Goal: Task Accomplishment & Management: Complete application form

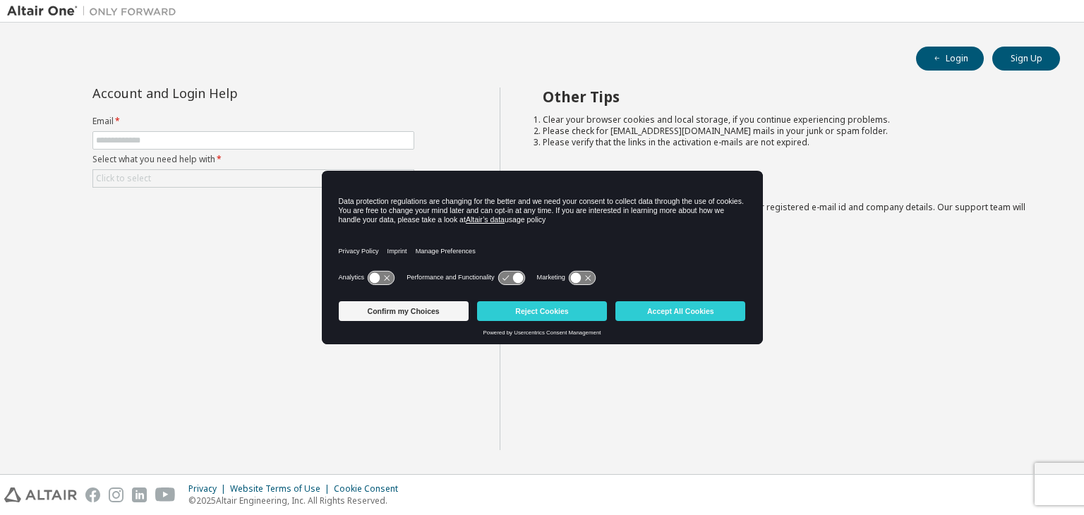
click at [265, 55] on div "Login Sign Up" at bounding box center [542, 59] width 1036 height 24
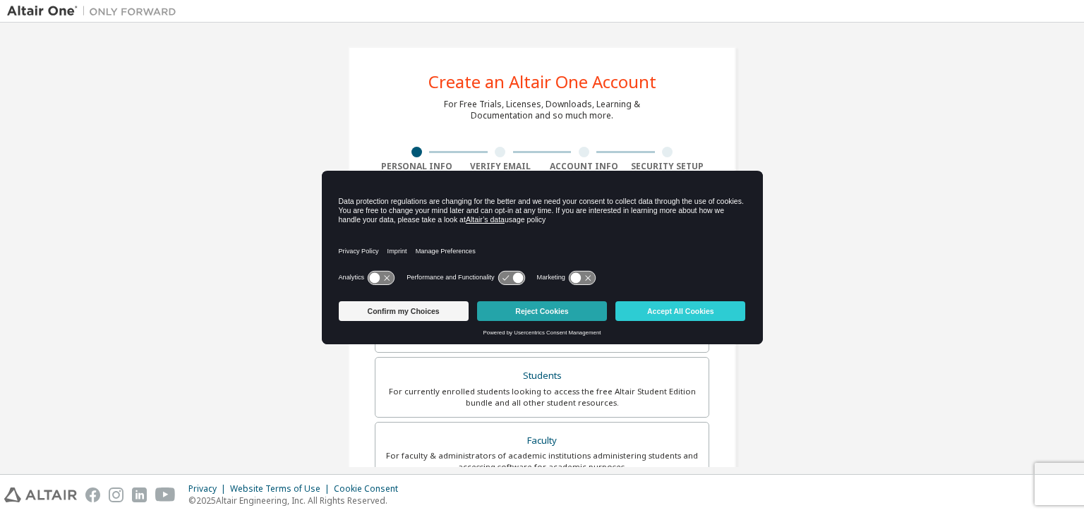
click at [581, 304] on button "Reject Cookies" at bounding box center [542, 311] width 130 height 20
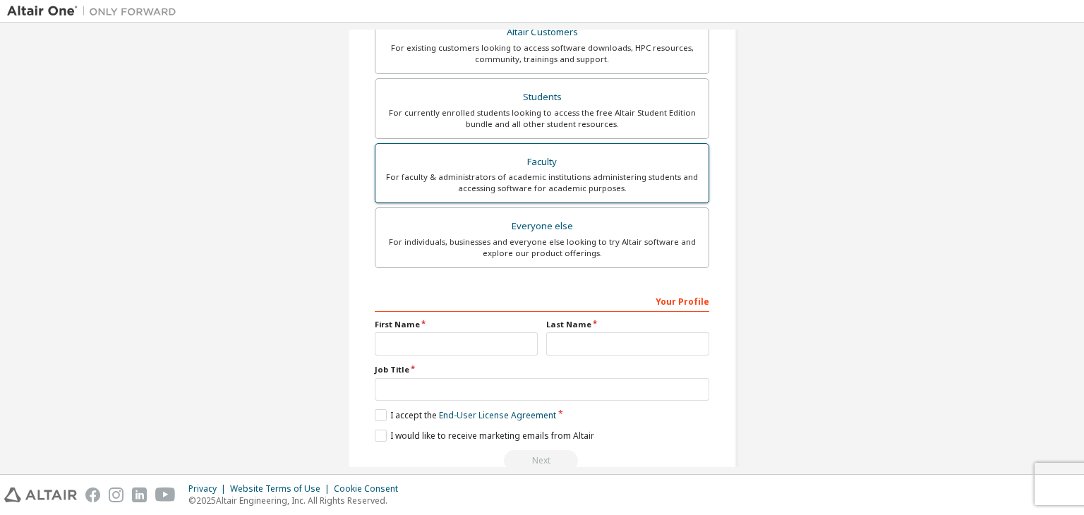
scroll to position [307, 0]
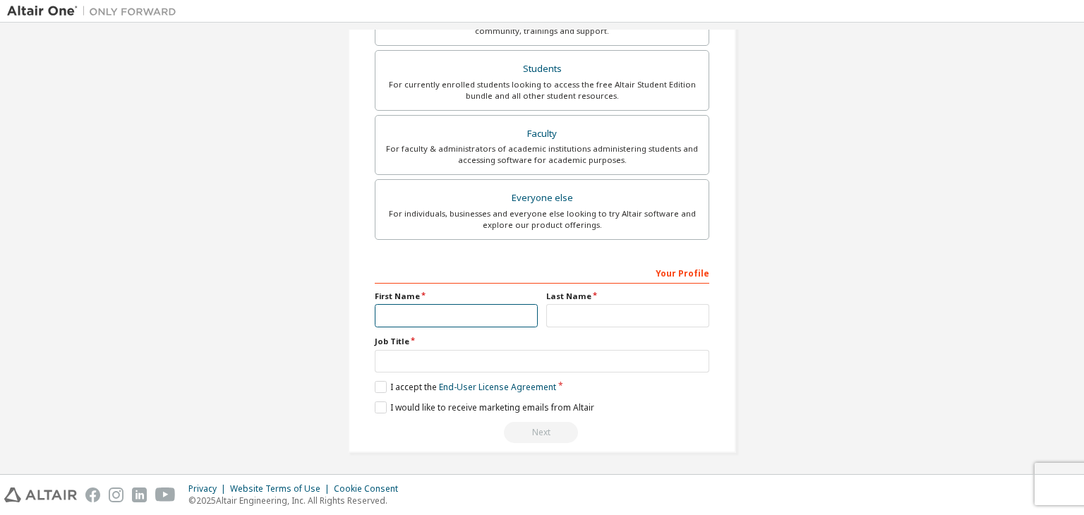
drag, startPoint x: 458, startPoint y: 317, endPoint x: 484, endPoint y: 312, distance: 26.6
click at [458, 317] on input "text" at bounding box center [456, 315] width 163 height 23
type input "***"
click at [625, 305] on input "text" at bounding box center [627, 315] width 163 height 23
type input "***"
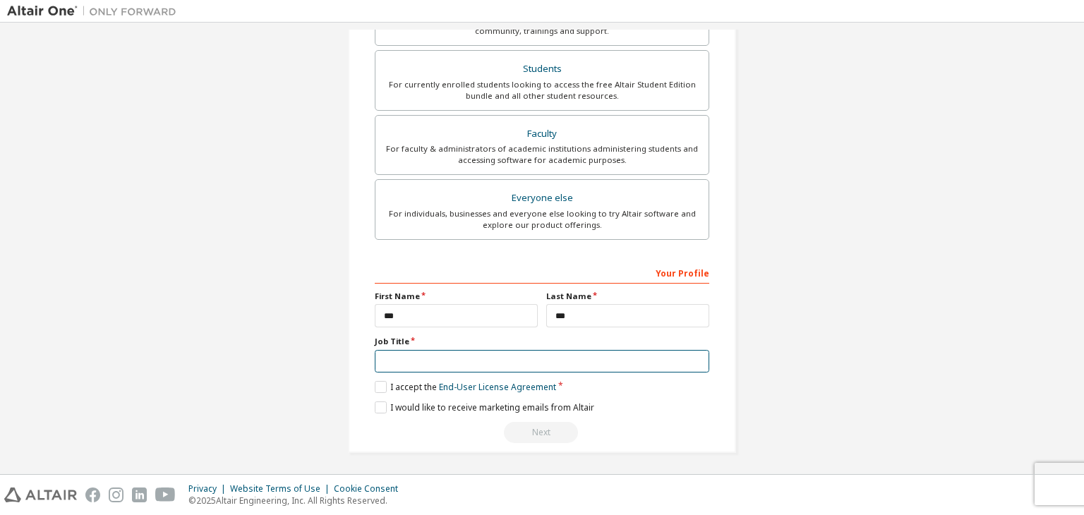
click at [553, 368] on input "text" at bounding box center [542, 361] width 335 height 23
type input "*"
click at [375, 385] on label "I accept the End-User License Agreement" at bounding box center [465, 387] width 181 height 12
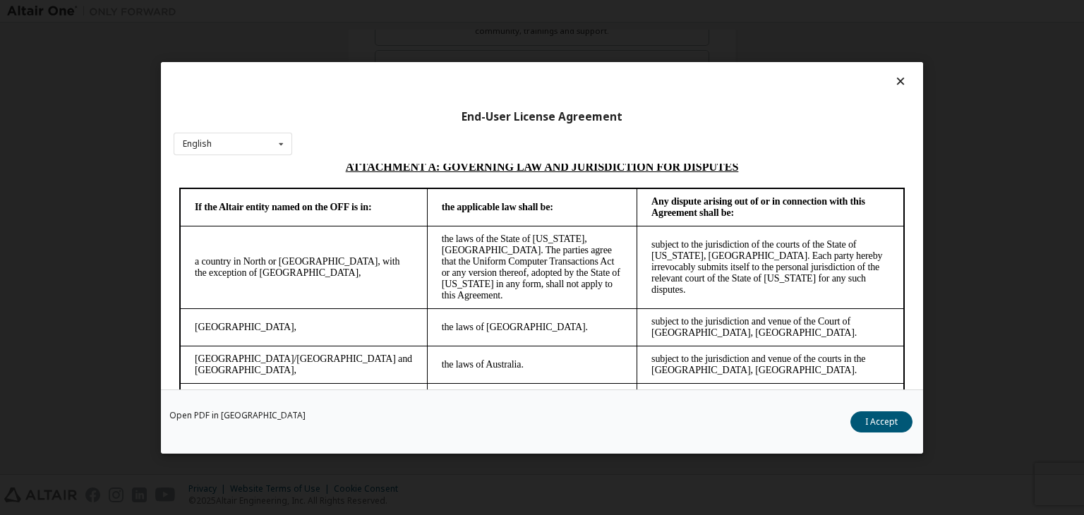
scroll to position [3963, 0]
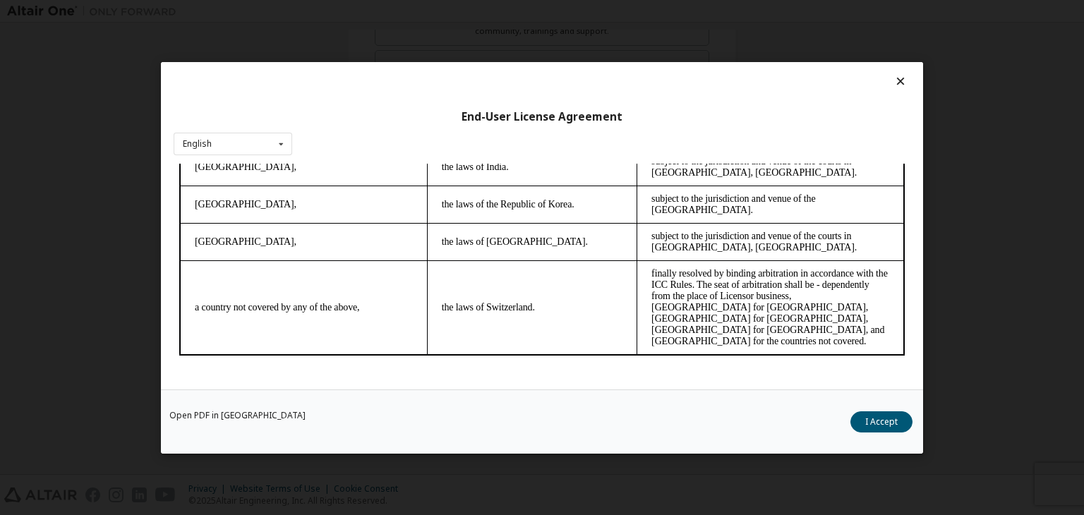
drag, startPoint x: 898, startPoint y: 294, endPoint x: 1074, endPoint y: 555, distance: 315.1
click at [878, 423] on button "I Accept" at bounding box center [881, 421] width 62 height 21
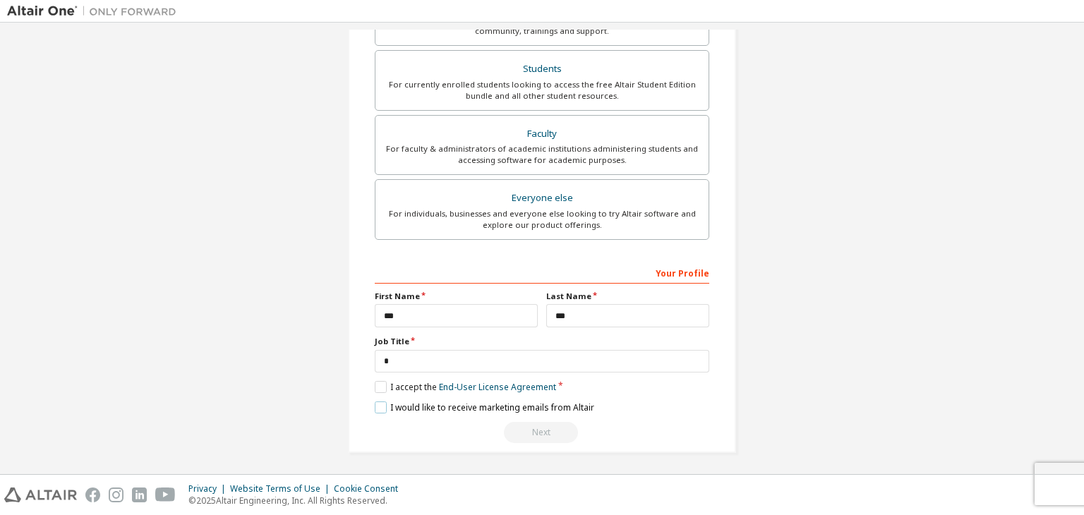
click at [375, 407] on label "I would like to receive marketing emails from Altair" at bounding box center [484, 408] width 219 height 12
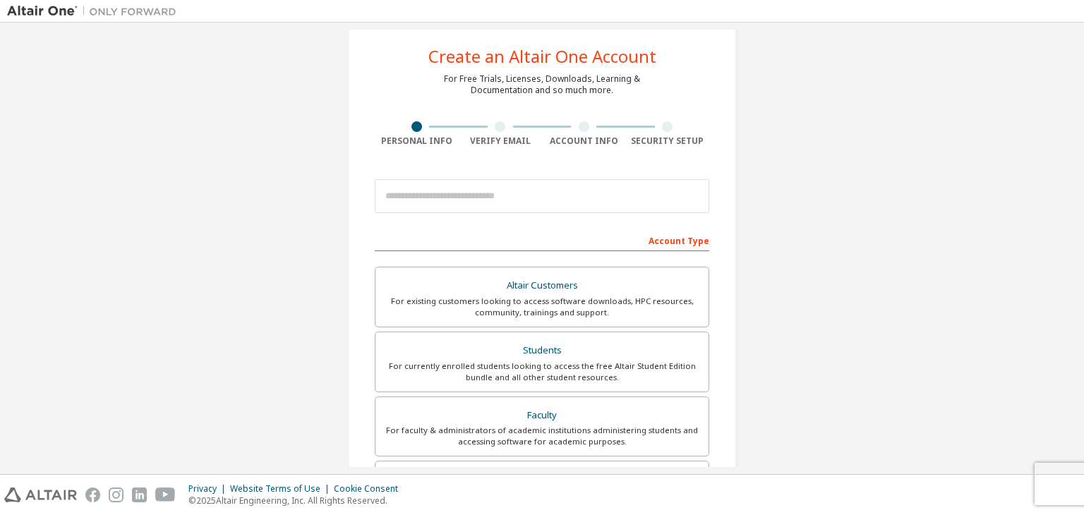
scroll to position [0, 0]
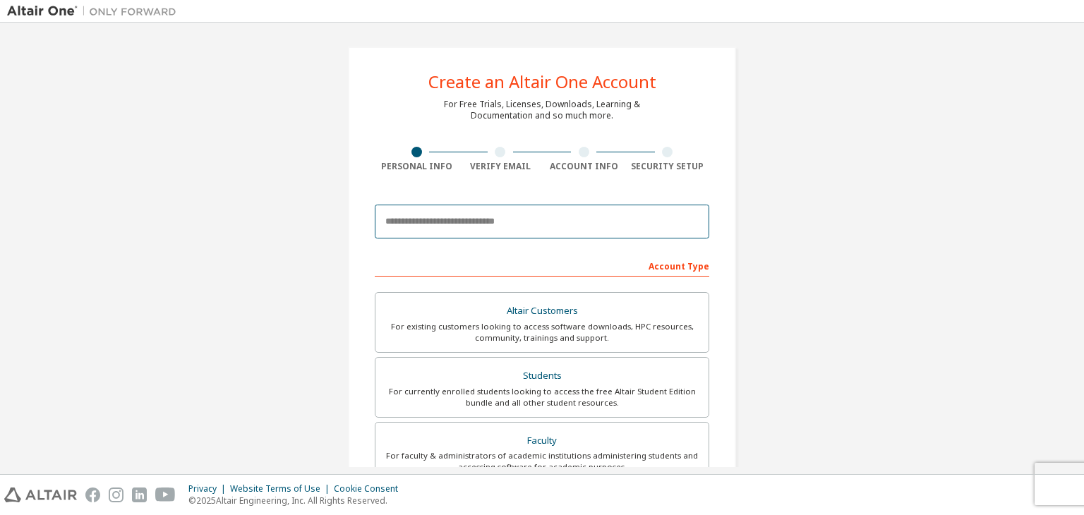
click at [579, 229] on input "email" at bounding box center [542, 222] width 335 height 34
type input "**********"
click at [582, 222] on input "**********" at bounding box center [542, 222] width 335 height 34
click at [567, 226] on input "**********" at bounding box center [542, 222] width 335 height 34
click at [548, 210] on input "**********" at bounding box center [542, 222] width 335 height 34
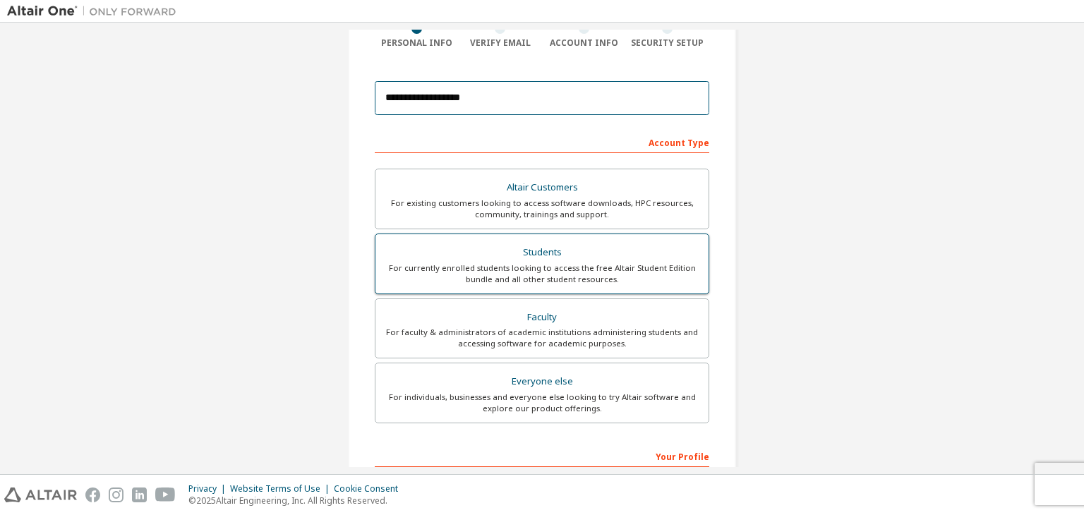
scroll to position [141, 0]
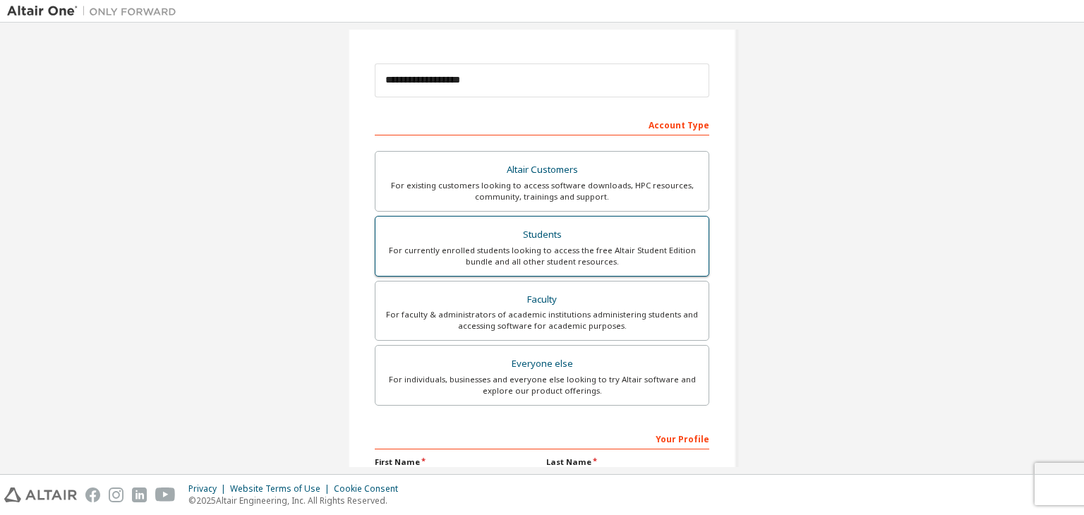
click at [548, 258] on div "For currently enrolled students looking to access the free Altair Student Editi…" at bounding box center [542, 256] width 316 height 23
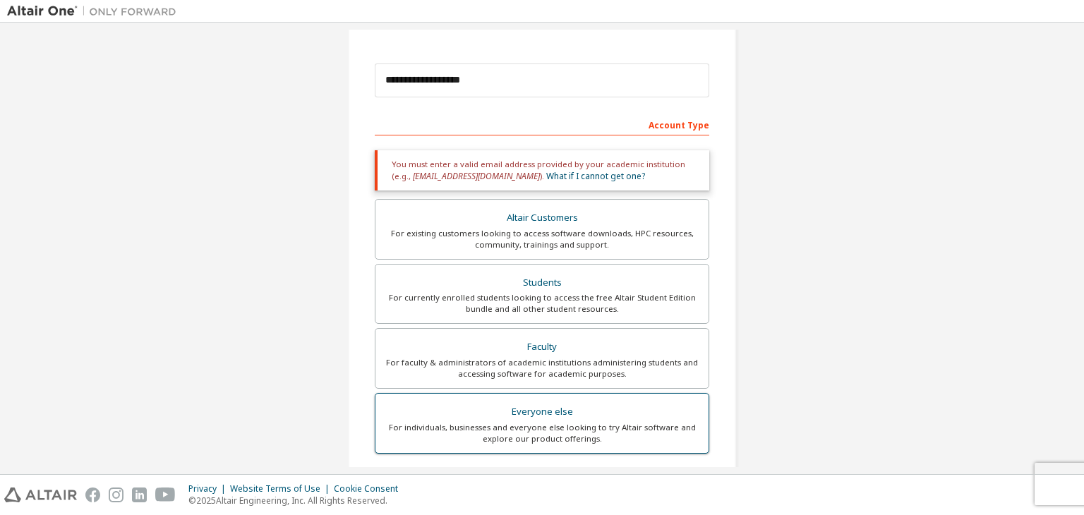
click at [570, 426] on div "For individuals, businesses and everyone else looking to try Altair software an…" at bounding box center [542, 433] width 316 height 23
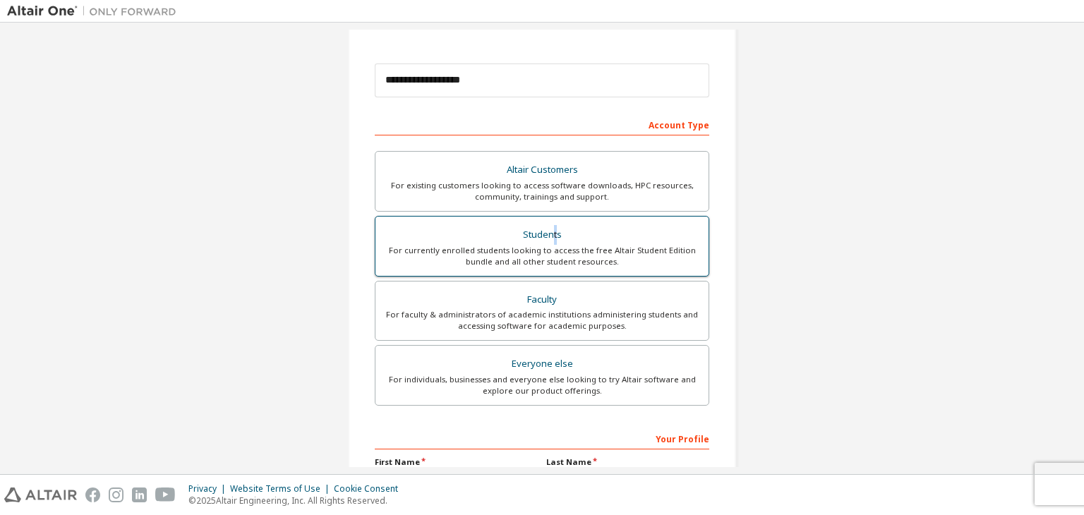
click at [550, 231] on div "Students" at bounding box center [542, 235] width 316 height 20
click at [627, 249] on div "For currently enrolled students looking to access the free Altair Student Editi…" at bounding box center [542, 256] width 316 height 23
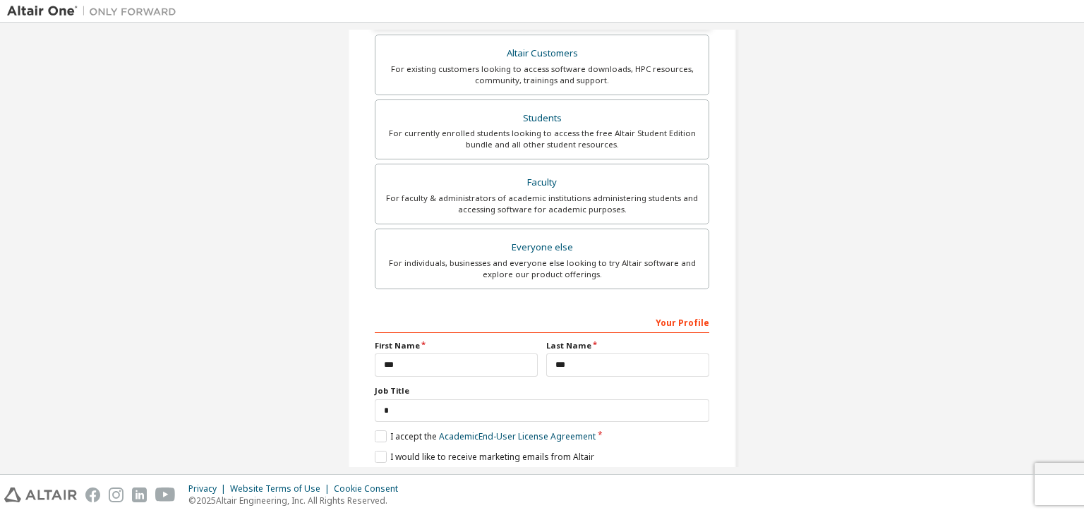
scroll to position [356, 0]
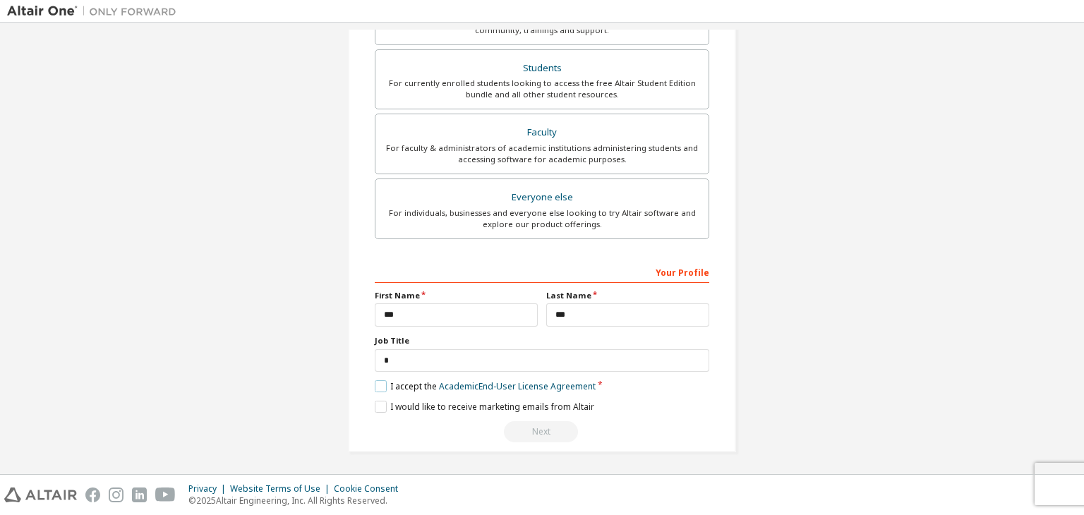
click at [375, 383] on label "I accept the Academic End-User License Agreement" at bounding box center [485, 386] width 221 height 12
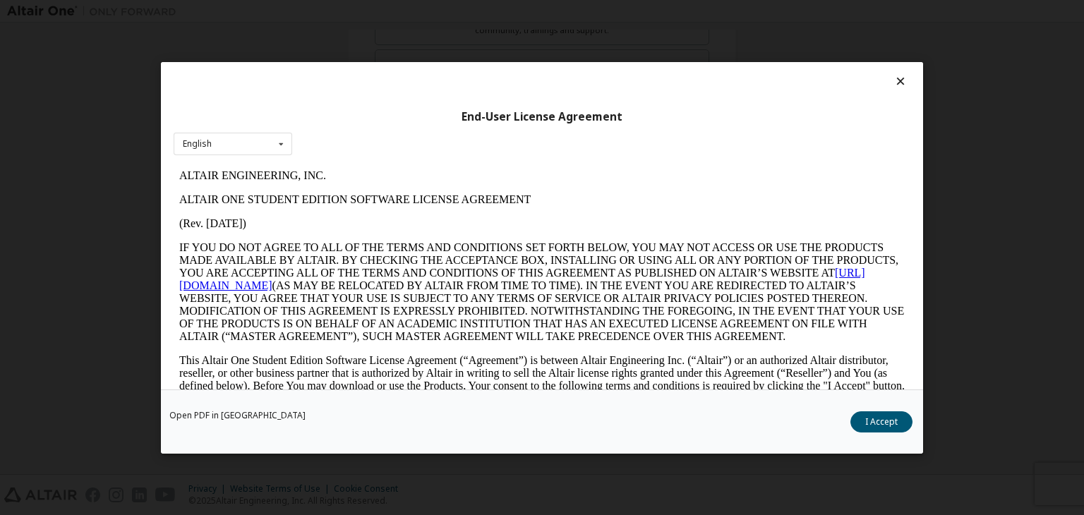
scroll to position [0, 0]
click at [877, 423] on button "I Accept" at bounding box center [881, 421] width 62 height 21
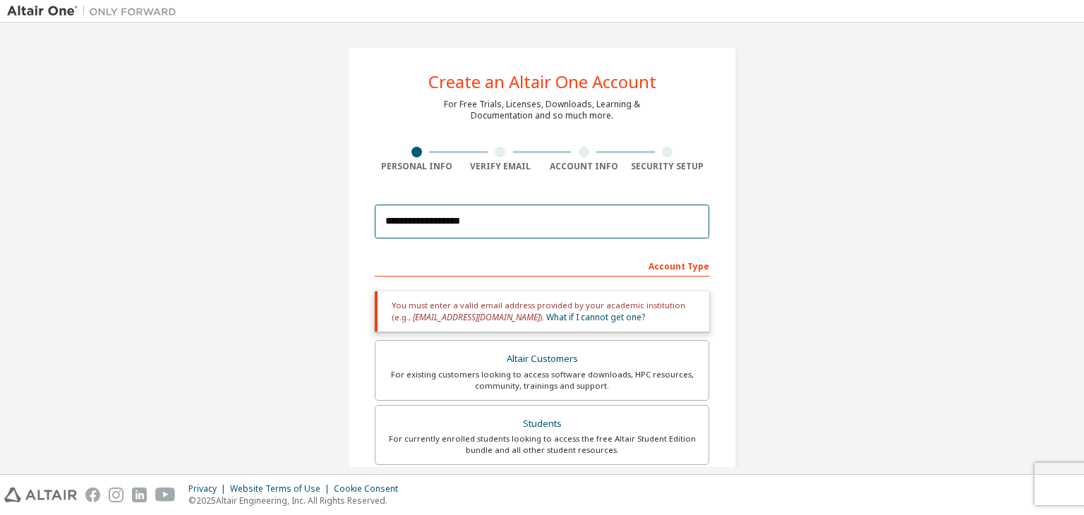
click at [569, 218] on input "**********" at bounding box center [542, 222] width 335 height 34
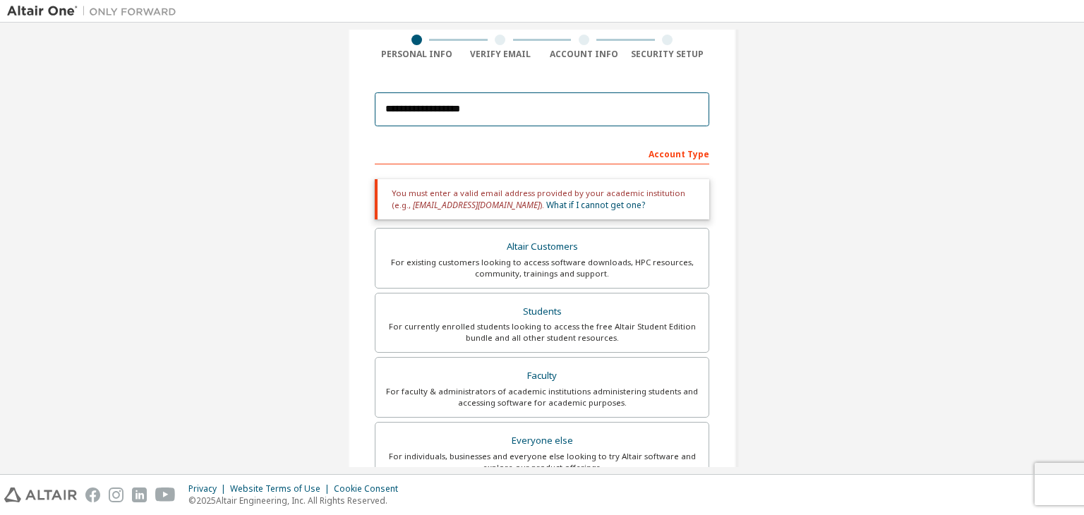
scroll to position [73, 0]
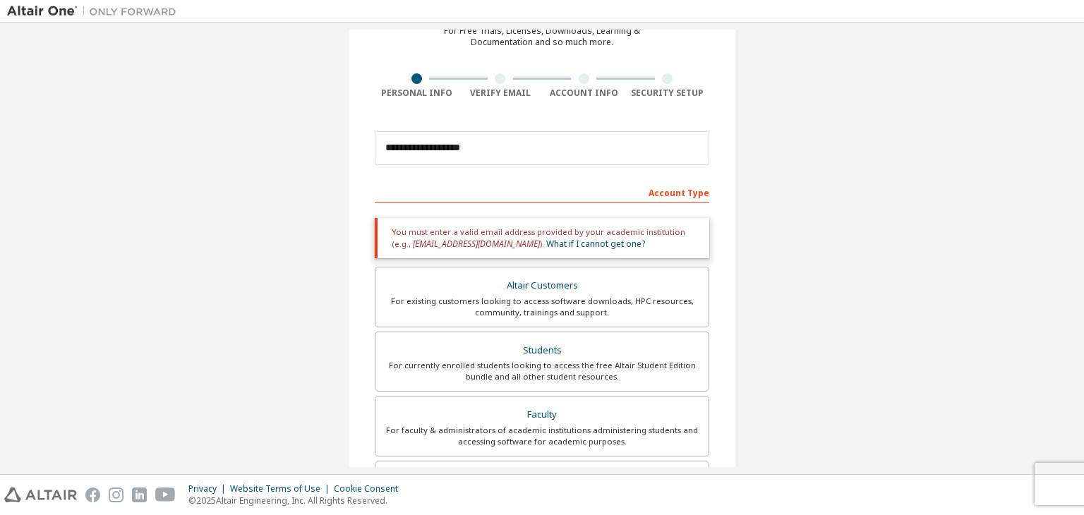
click at [522, 296] on div "For existing customers looking to access software downloads, HPC resources, com…" at bounding box center [542, 307] width 316 height 23
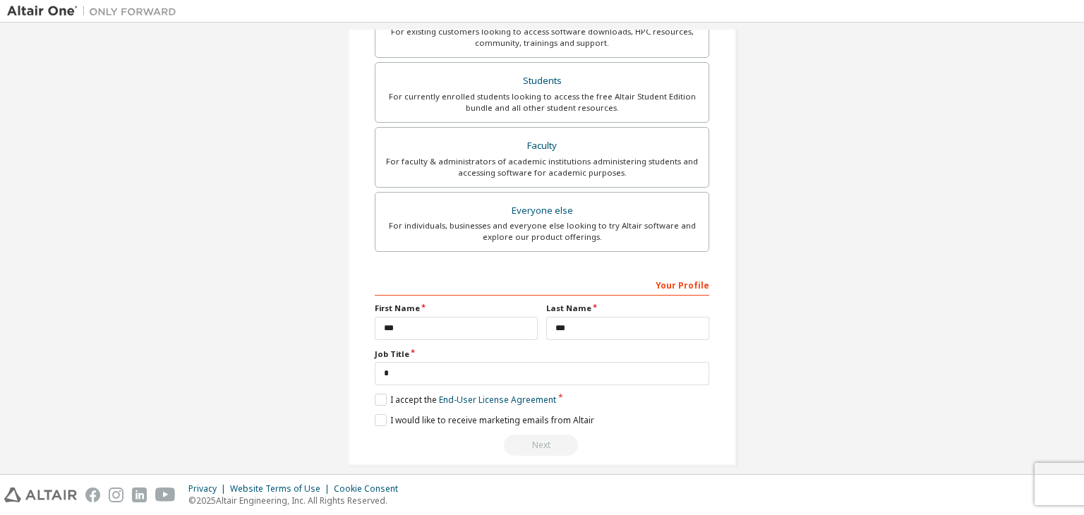
scroll to position [412, 0]
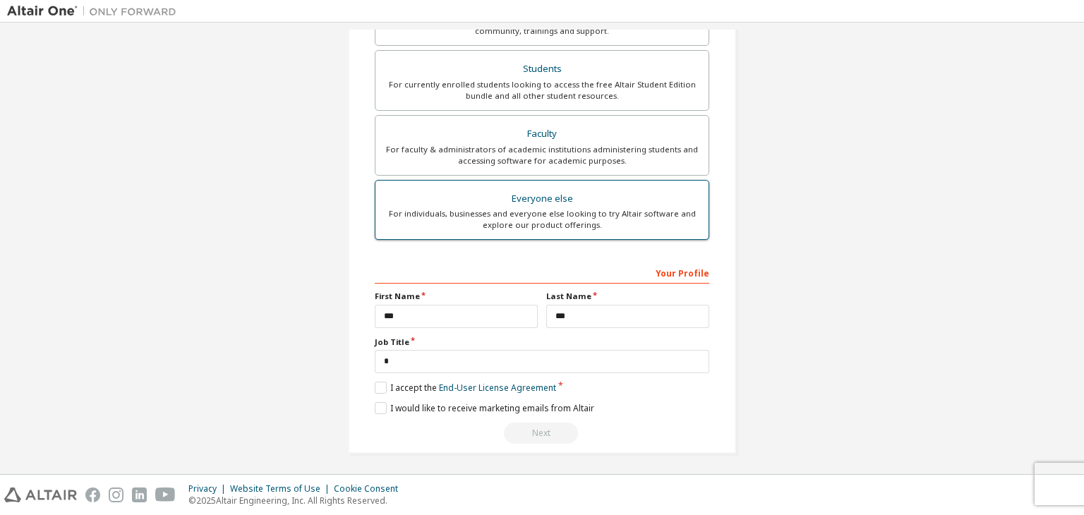
click at [539, 220] on div "For individuals, businesses and everyone else looking to try Altair software an…" at bounding box center [542, 219] width 316 height 23
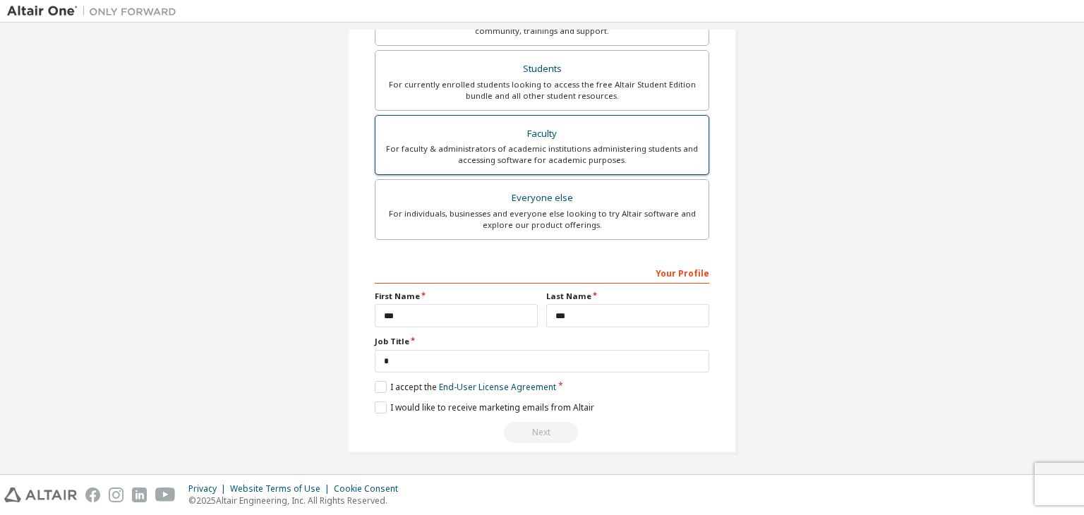
click at [508, 157] on div "For faculty & administrators of academic institutions administering students an…" at bounding box center [542, 154] width 316 height 23
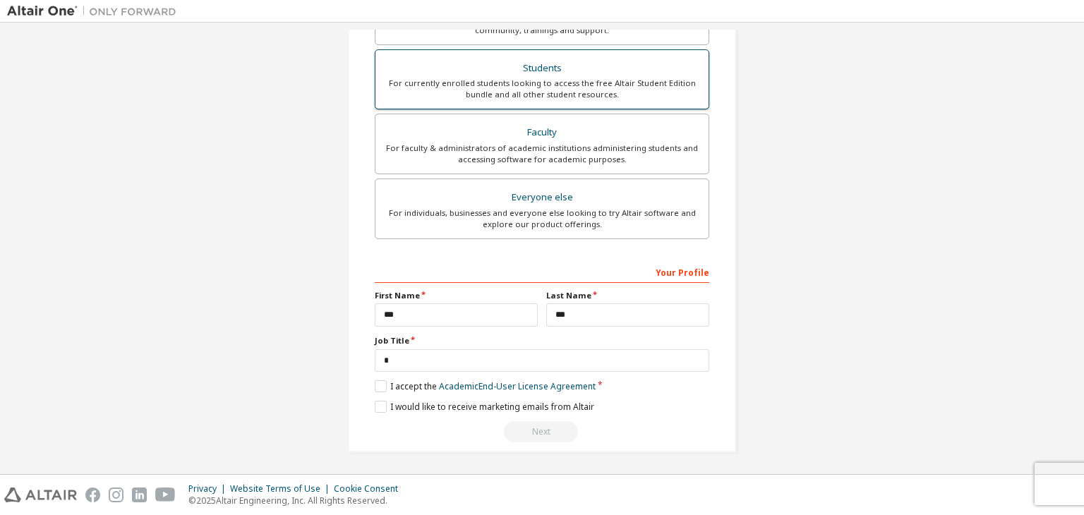
click at [516, 82] on div "For currently enrolled students looking to access the free Altair Student Editi…" at bounding box center [542, 89] width 316 height 23
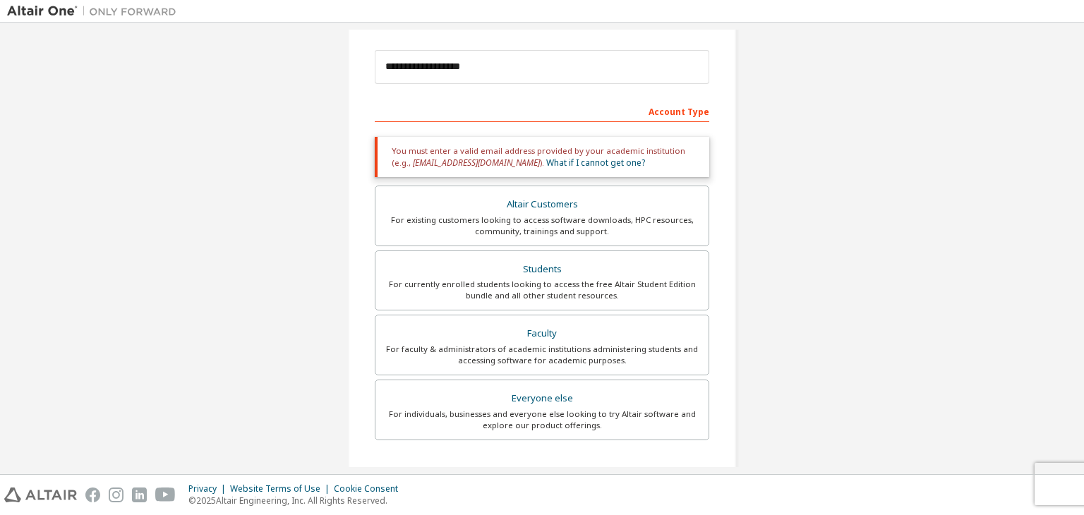
scroll to position [144, 0]
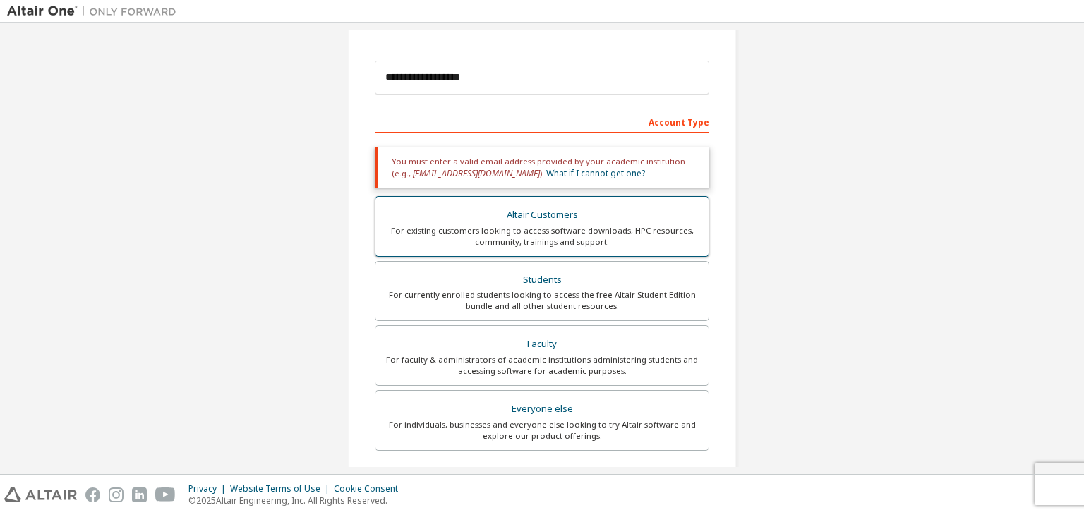
click at [568, 227] on div "For existing customers looking to access software downloads, HPC resources, com…" at bounding box center [542, 236] width 316 height 23
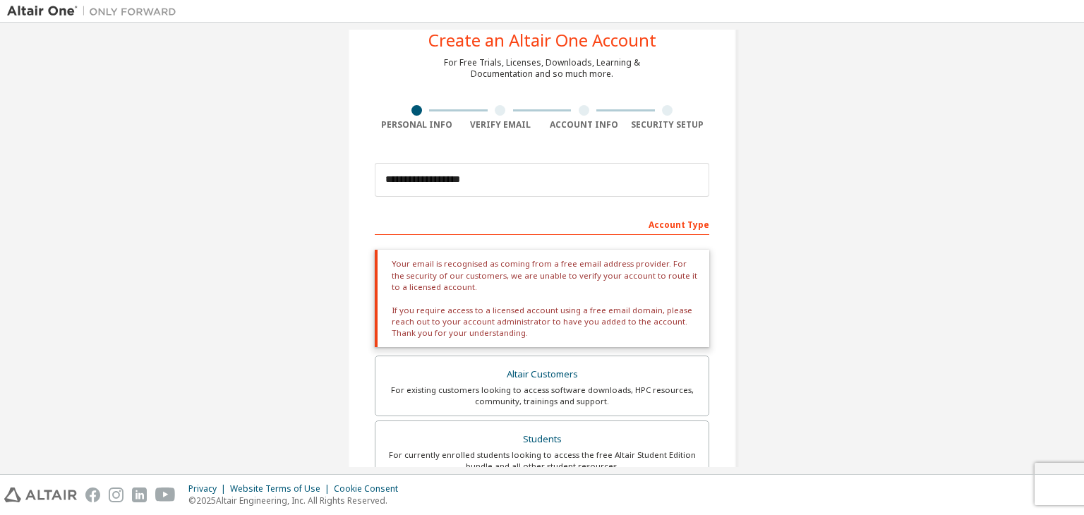
scroll to position [0, 0]
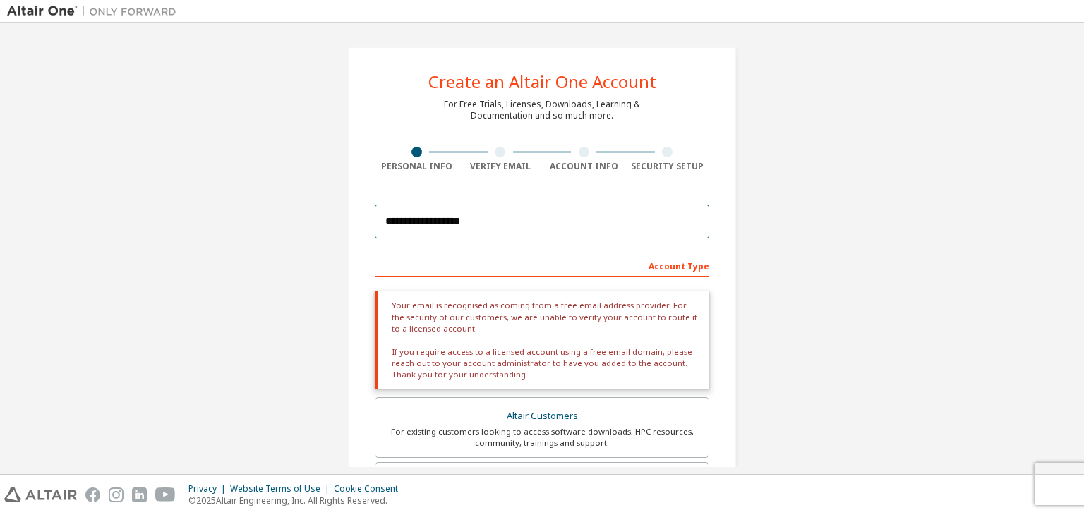
click at [466, 223] on input "**********" at bounding box center [542, 222] width 335 height 34
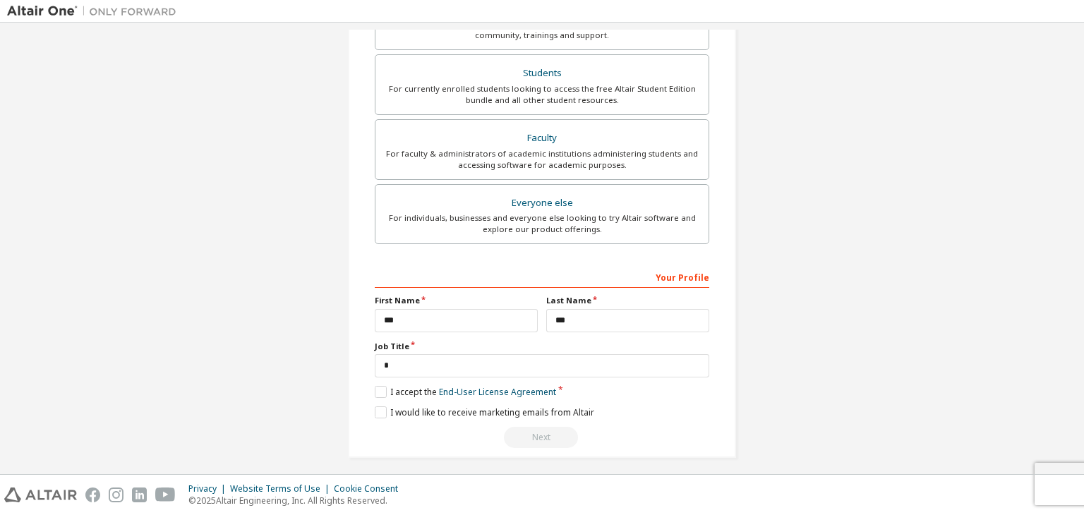
scroll to position [412, 0]
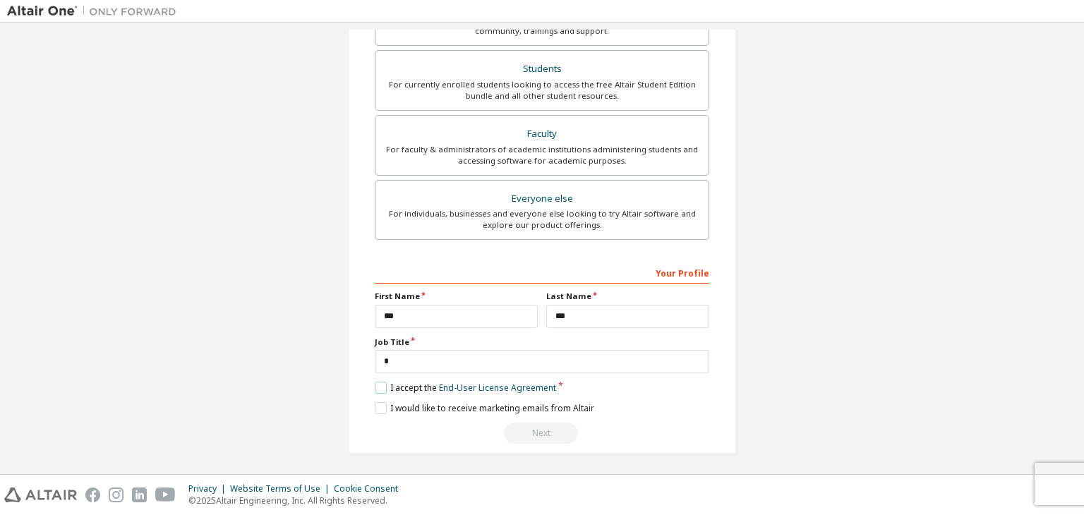
click at [378, 382] on label "I accept the End-User License Agreement" at bounding box center [465, 388] width 181 height 12
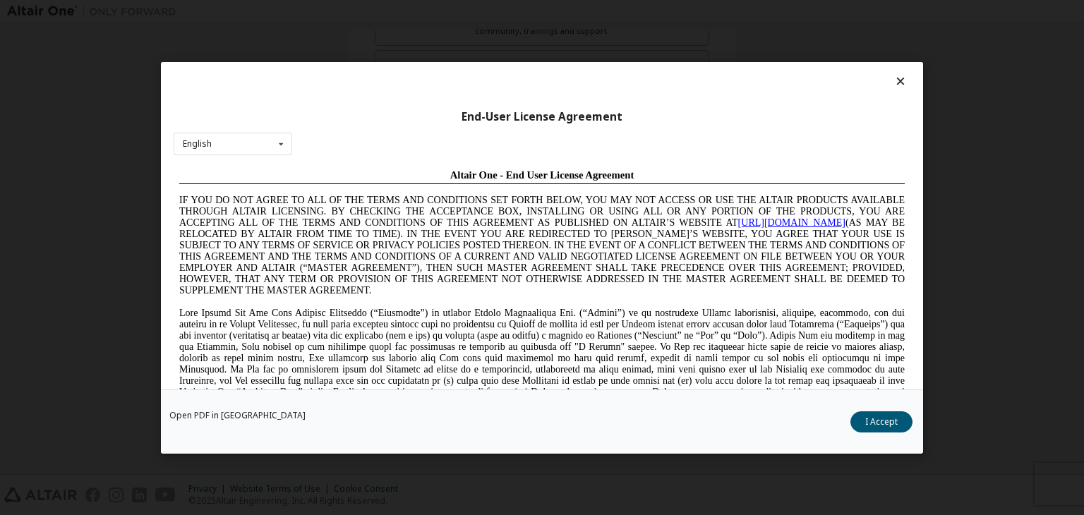
scroll to position [0, 0]
click at [893, 77] on icon at bounding box center [900, 81] width 15 height 13
